Goal: Subscribe to service/newsletter

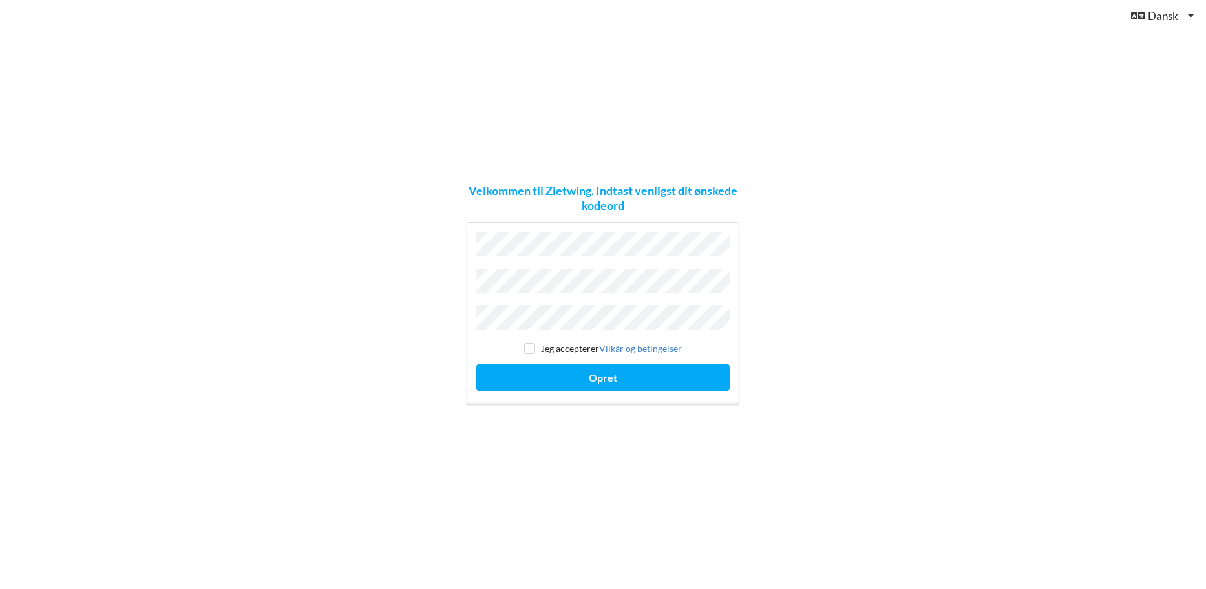
click at [379, 282] on div "Velkommen til Zietwing. Indtast venligst dit ønskede kodeord Jeg accepterer [PE…" at bounding box center [603, 294] width 1206 height 589
click at [529, 343] on input "checkbox" at bounding box center [529, 348] width 11 height 11
checkbox input "true"
click at [551, 374] on button "Opret" at bounding box center [602, 377] width 253 height 26
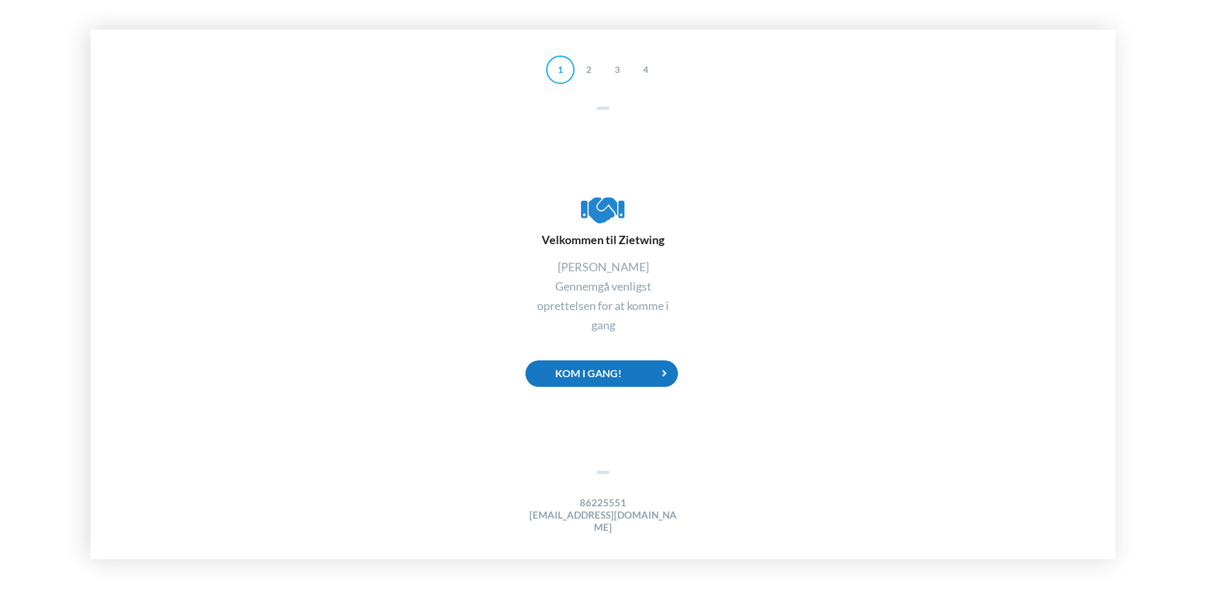
click at [613, 385] on div "Kom i gang!" at bounding box center [601, 374] width 152 height 26
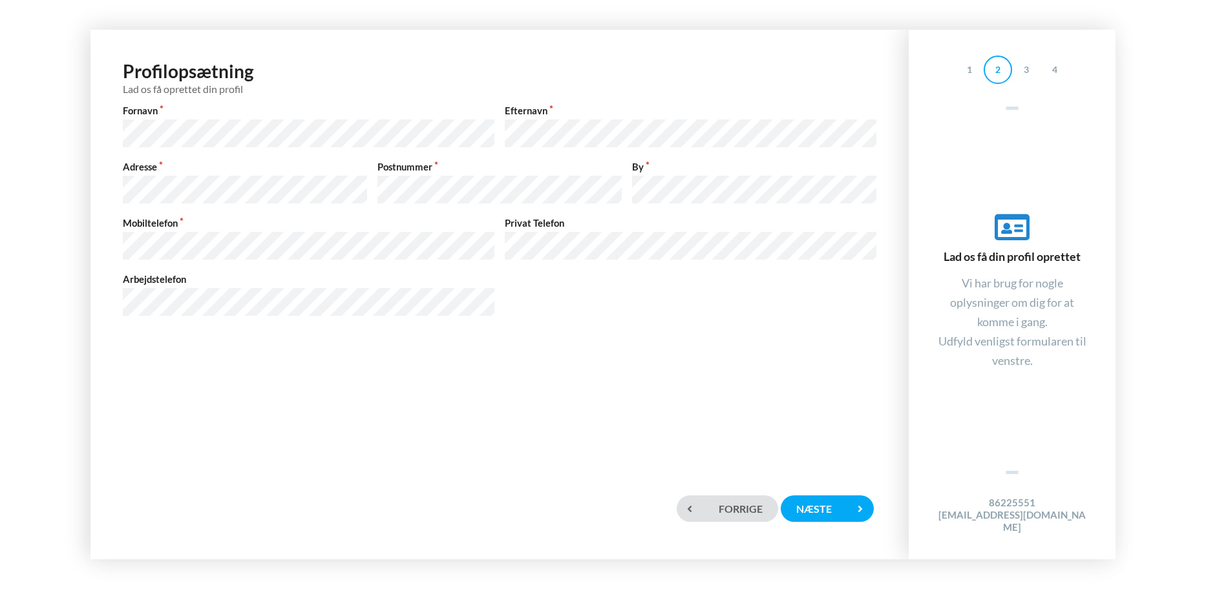
click at [357, 351] on div "Profilopsætning Lad os få oprettet din profil Fornavn Efternavn Adresse Postnum…" at bounding box center [499, 257] width 792 height 429
click at [421, 246] on div "Mobiltelefon Privat Telefon" at bounding box center [500, 239] width 764 height 46
click at [818, 512] on div "Næste" at bounding box center [827, 509] width 93 height 26
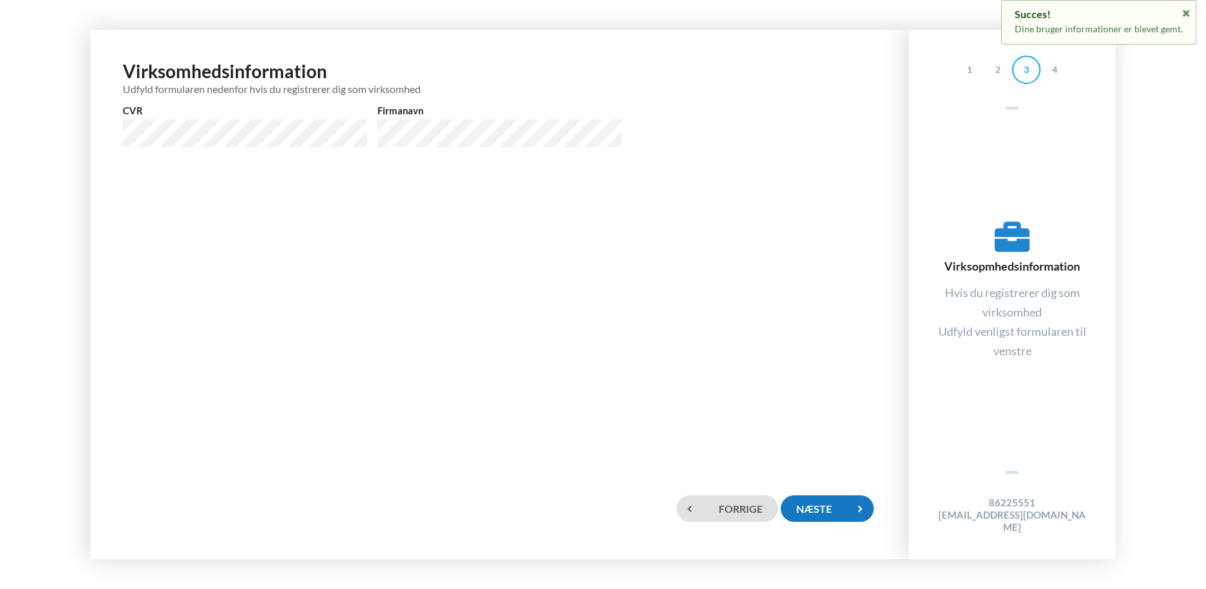
click at [834, 505] on div "Næste" at bounding box center [827, 509] width 93 height 26
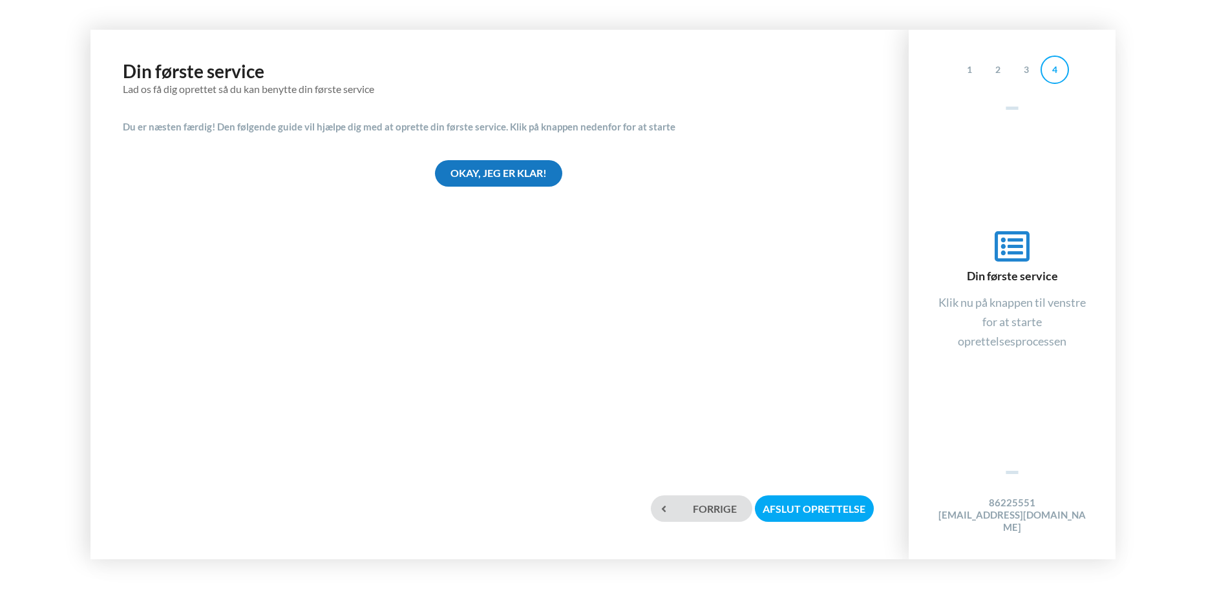
click at [530, 173] on div "Okay, jeg er klar!" at bounding box center [498, 173] width 127 height 26
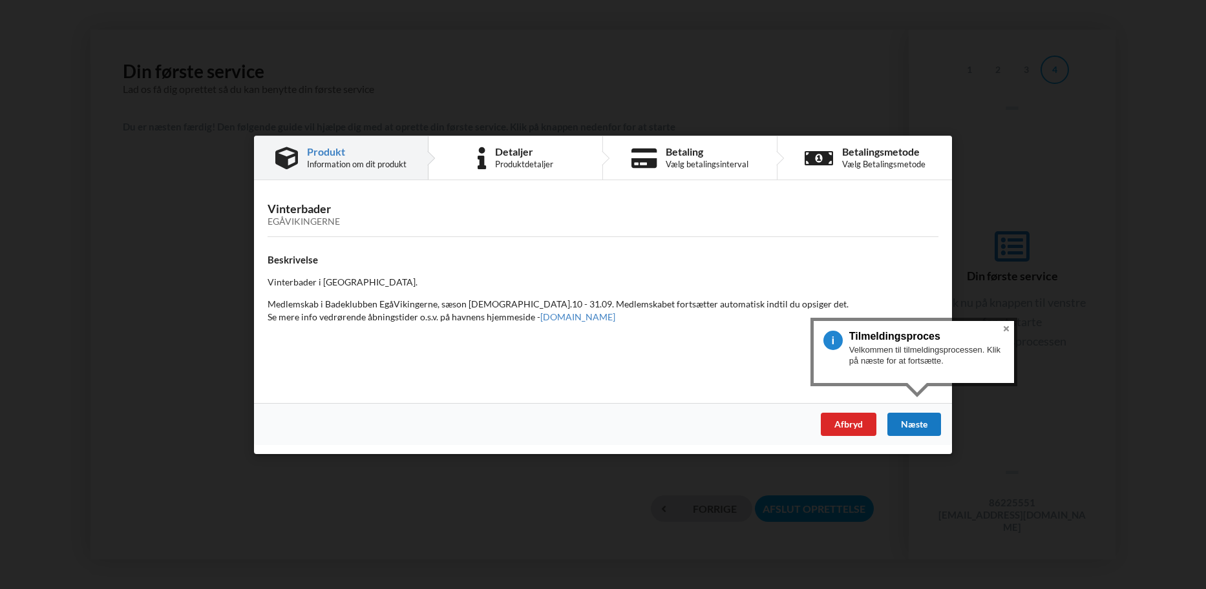
click at [925, 423] on div "Næste" at bounding box center [914, 423] width 54 height 23
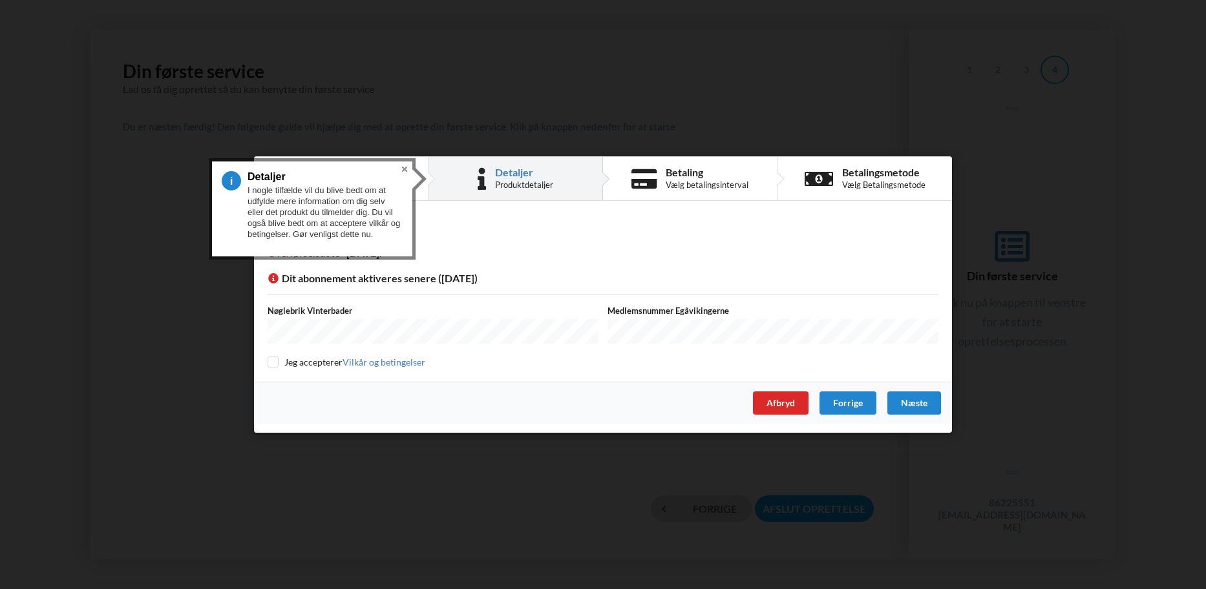
click at [408, 171] on button "Close" at bounding box center [405, 170] width 16 height 16
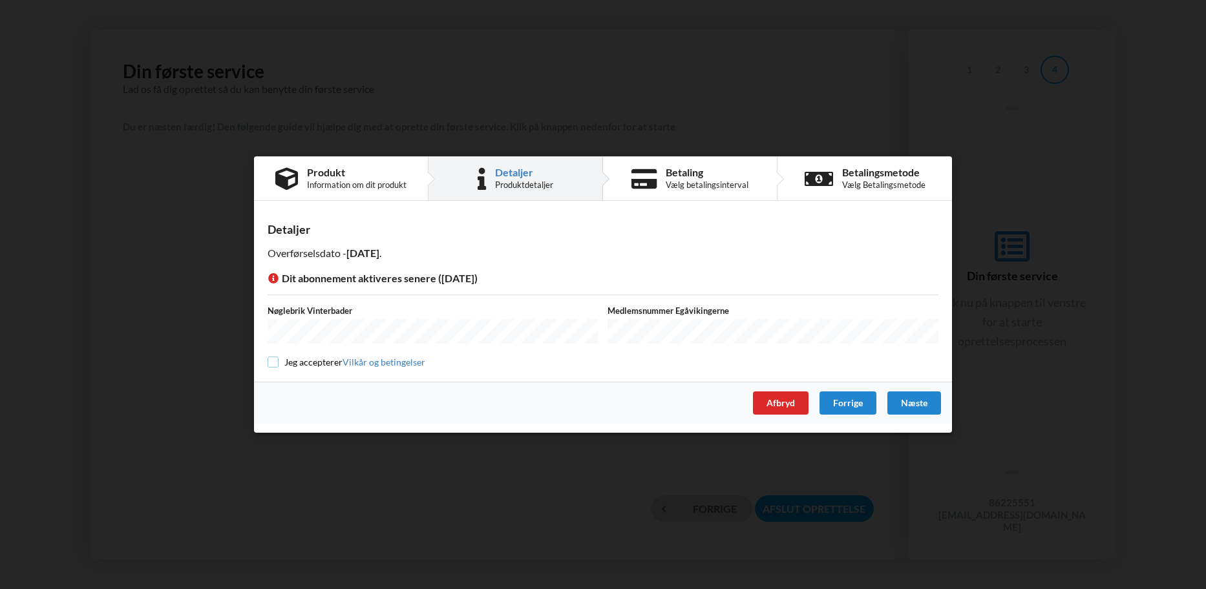
click at [273, 359] on input "checkbox" at bounding box center [272, 362] width 11 height 11
checkbox input "true"
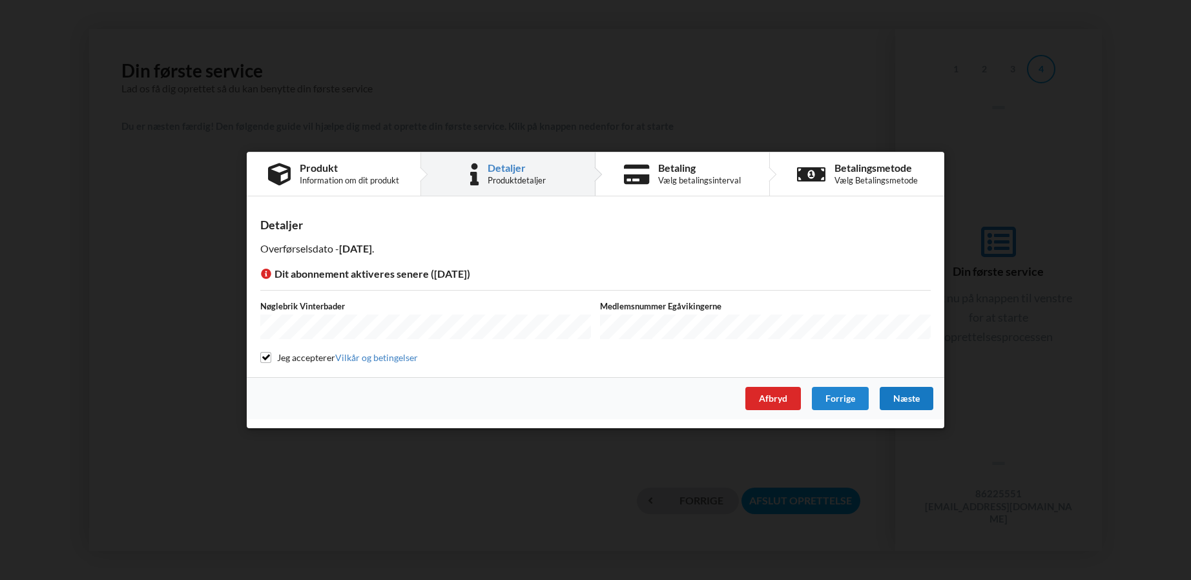
click at [897, 395] on div "Næste" at bounding box center [907, 398] width 54 height 23
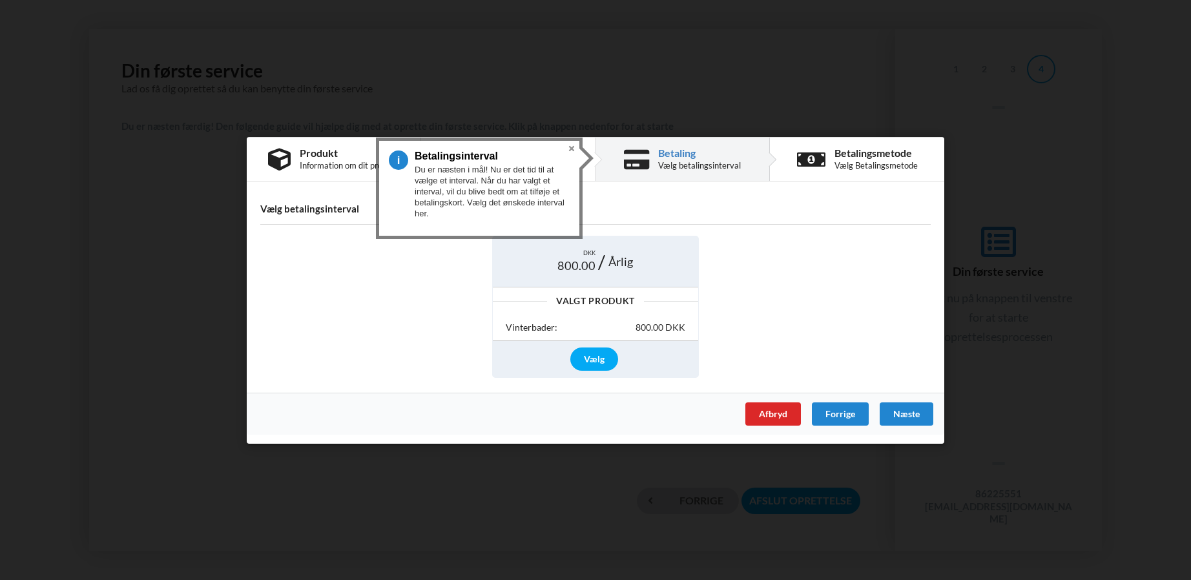
click at [729, 289] on div "DKK 800.00 Årlig Valgt Produkt Vinterbader: 800.00 DKK Vælg" at bounding box center [595, 307] width 689 height 160
click at [589, 360] on div "Vælg" at bounding box center [595, 359] width 48 height 23
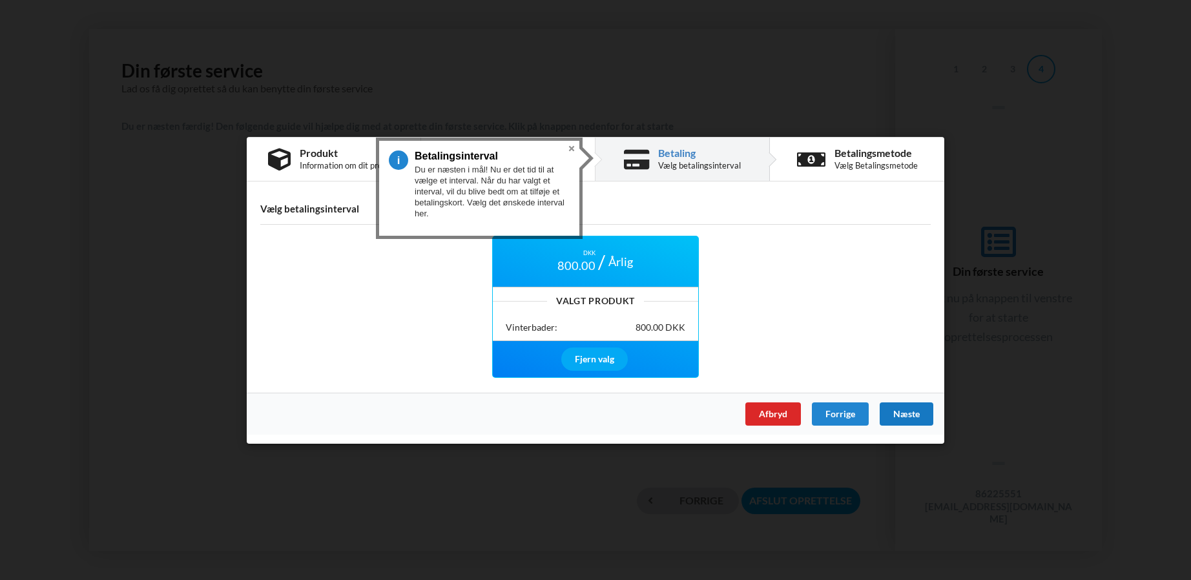
click at [902, 410] on div "Næste" at bounding box center [907, 413] width 54 height 23
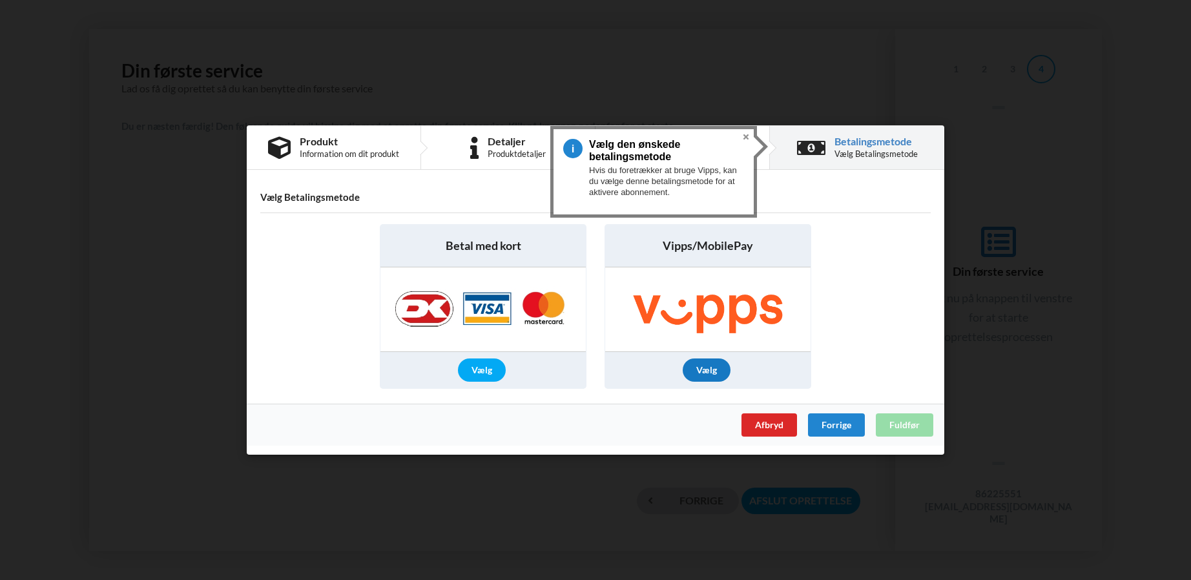
click at [719, 367] on div "Vælg" at bounding box center [707, 370] width 48 height 23
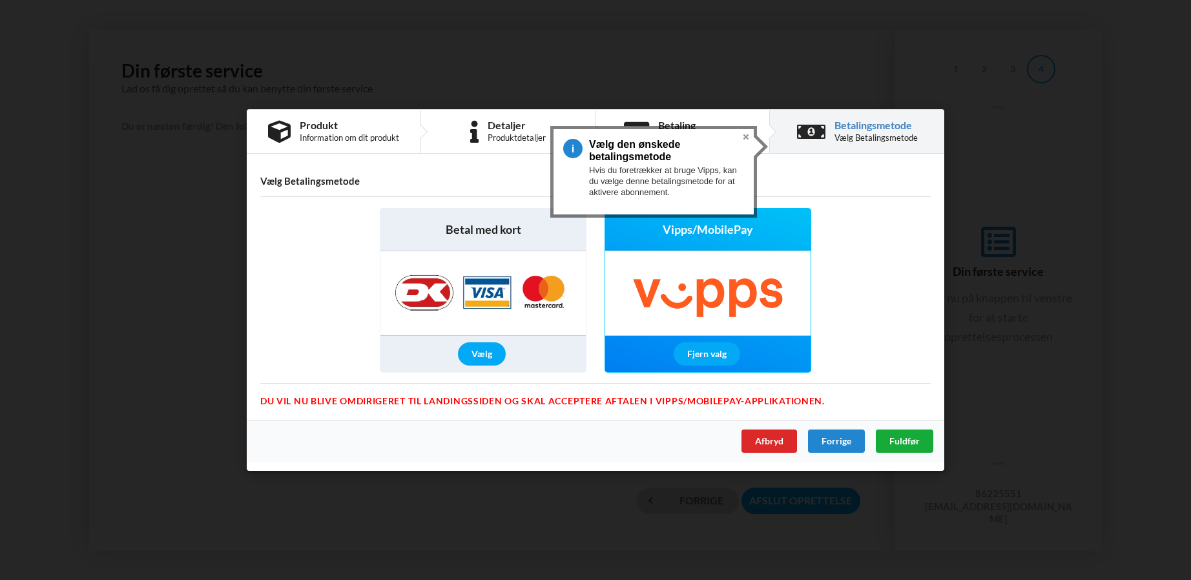
click at [900, 445] on span "Fuldfør" at bounding box center [905, 440] width 30 height 11
click at [745, 136] on button "Close" at bounding box center [747, 137] width 16 height 16
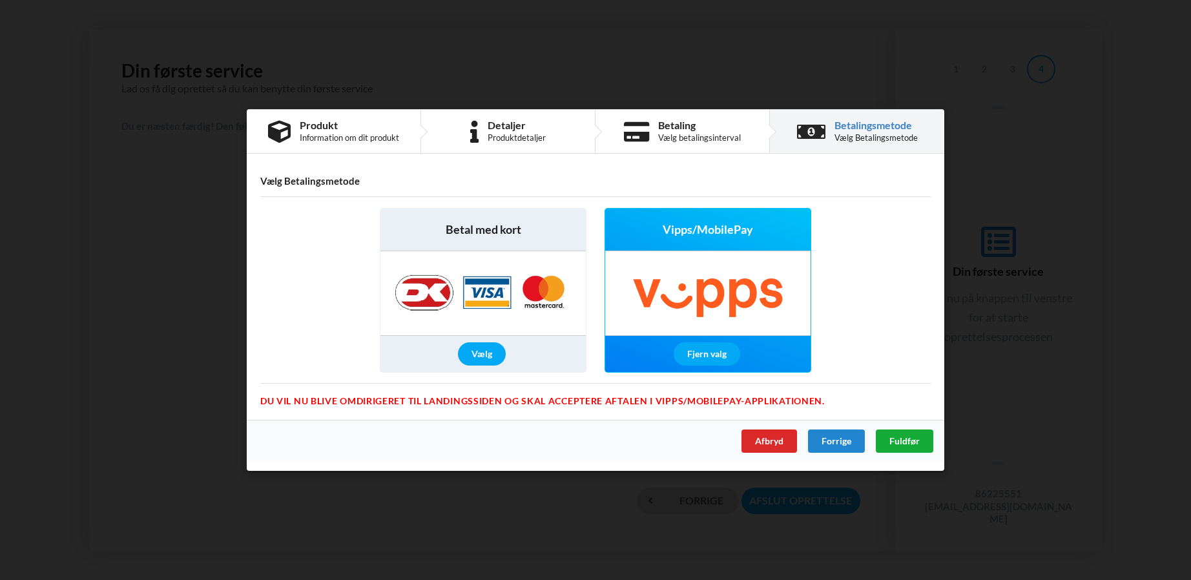
click at [906, 435] on span "Fuldfør" at bounding box center [905, 440] width 30 height 11
click at [503, 301] on img at bounding box center [483, 293] width 203 height 84
click at [470, 353] on div "Vælg" at bounding box center [482, 353] width 48 height 23
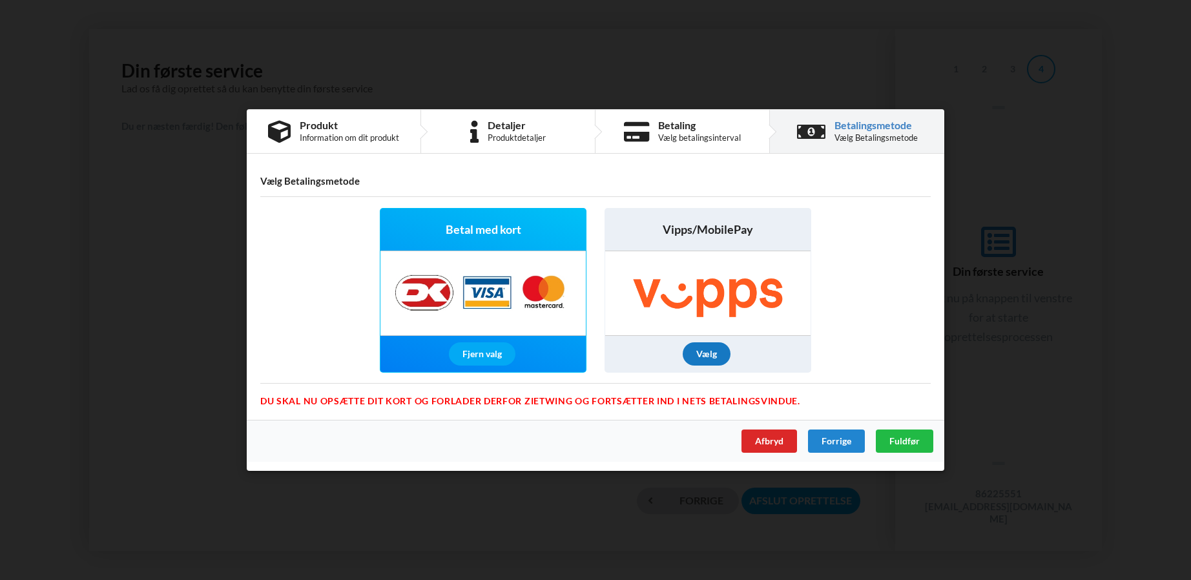
click at [697, 346] on div "Vælg" at bounding box center [707, 353] width 48 height 23
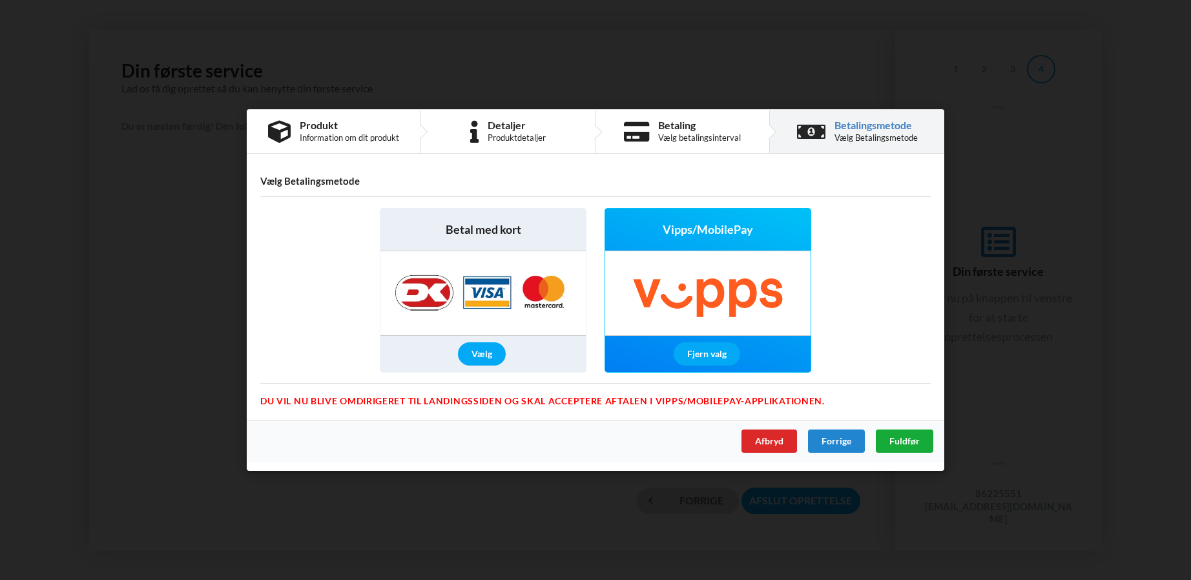
click at [888, 437] on div "Fuldfør" at bounding box center [905, 441] width 58 height 23
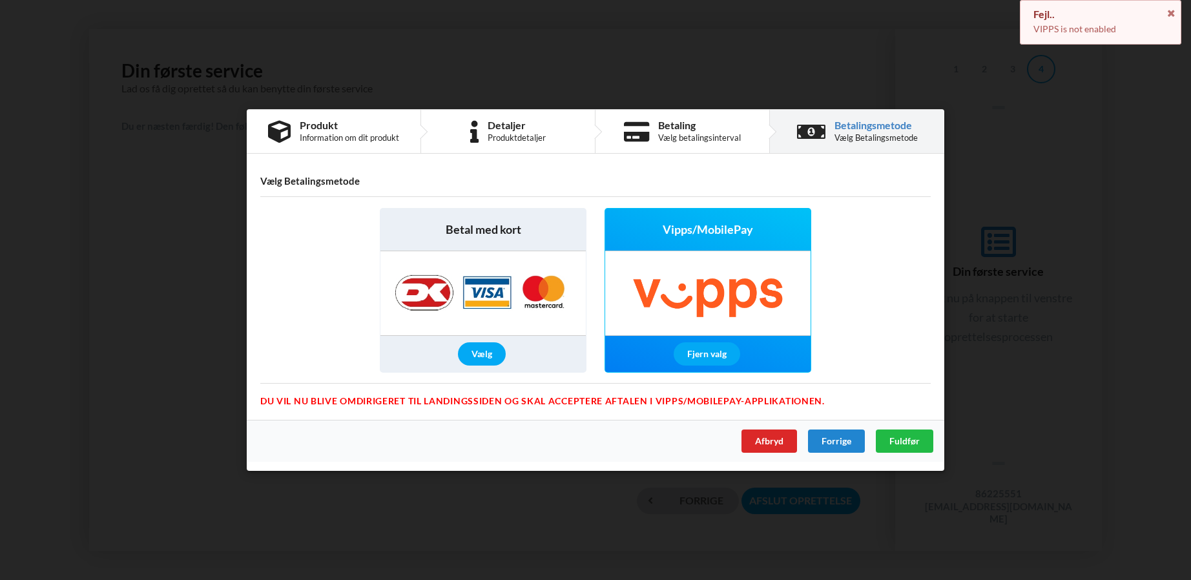
click at [414, 278] on img at bounding box center [483, 293] width 203 height 84
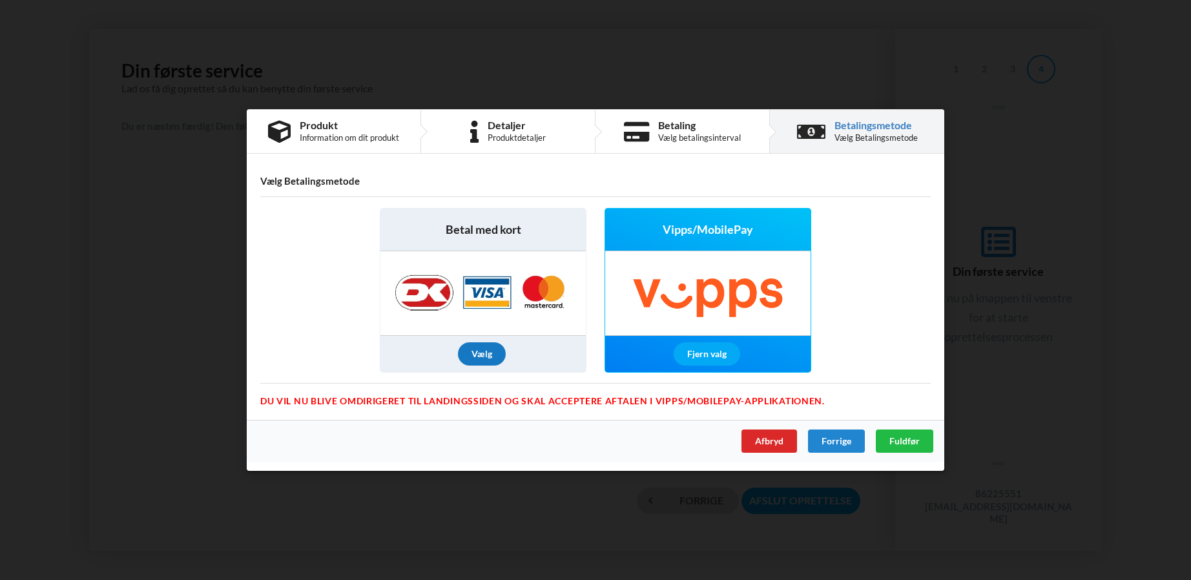
click at [492, 357] on div "Vælg" at bounding box center [482, 353] width 48 height 23
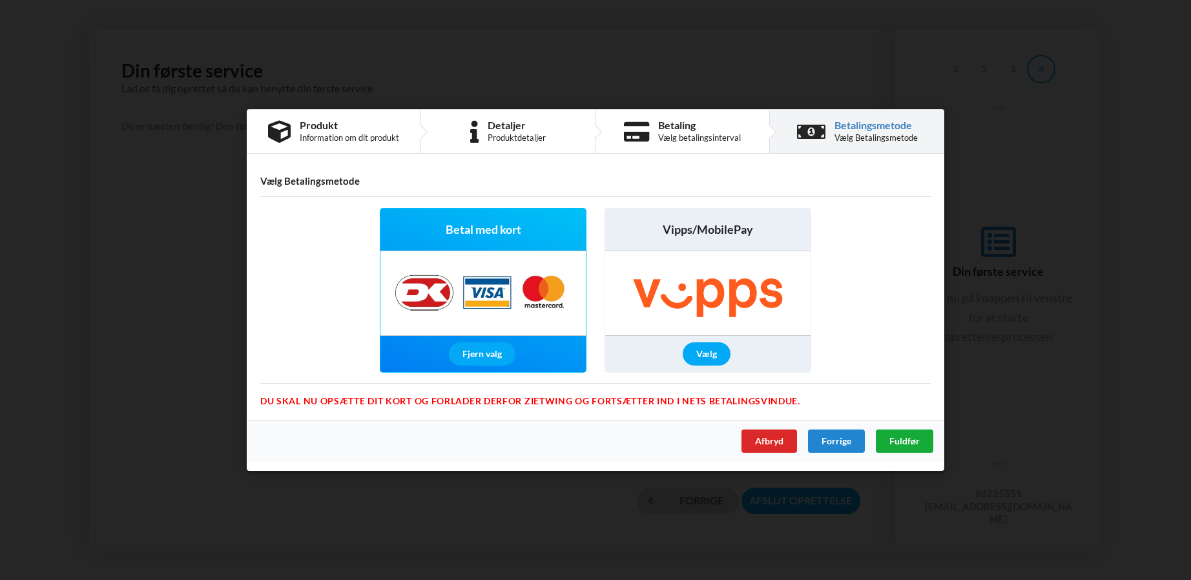
click at [903, 441] on span "Fuldfør" at bounding box center [905, 440] width 30 height 11
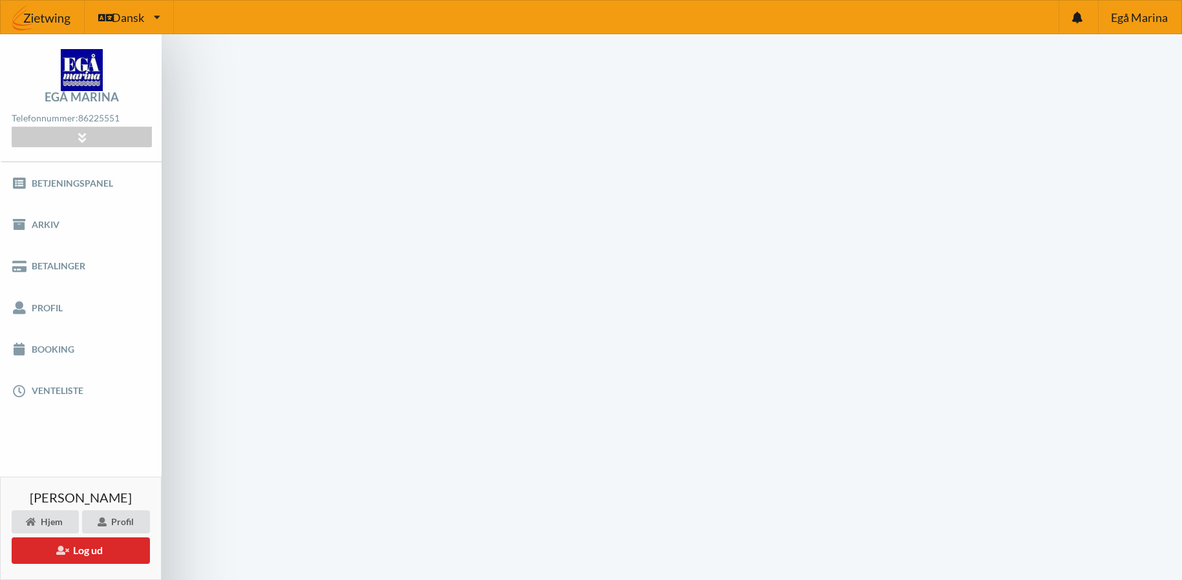
scroll to position [1, 0]
